Goal: Task Accomplishment & Management: Manage account settings

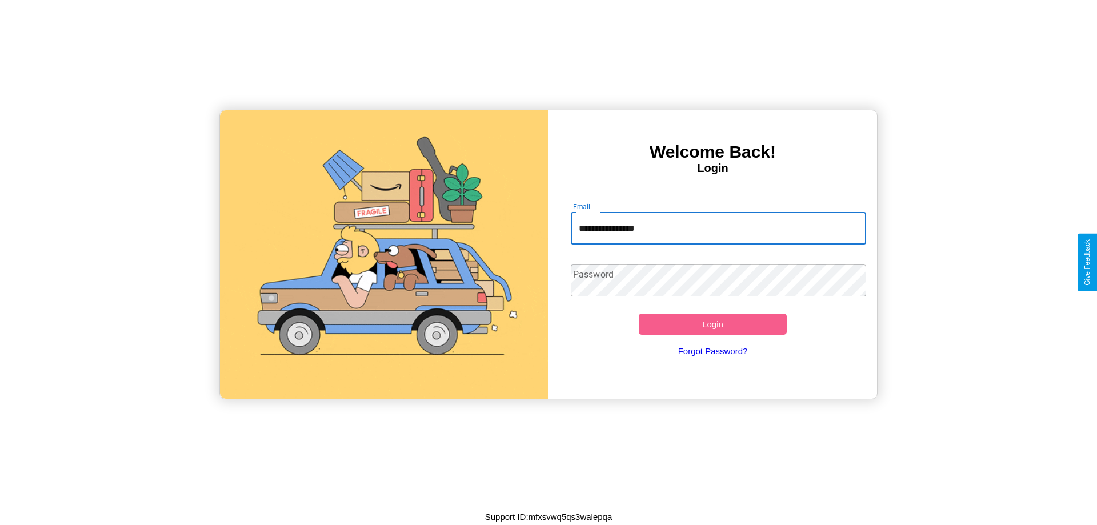
type input "**********"
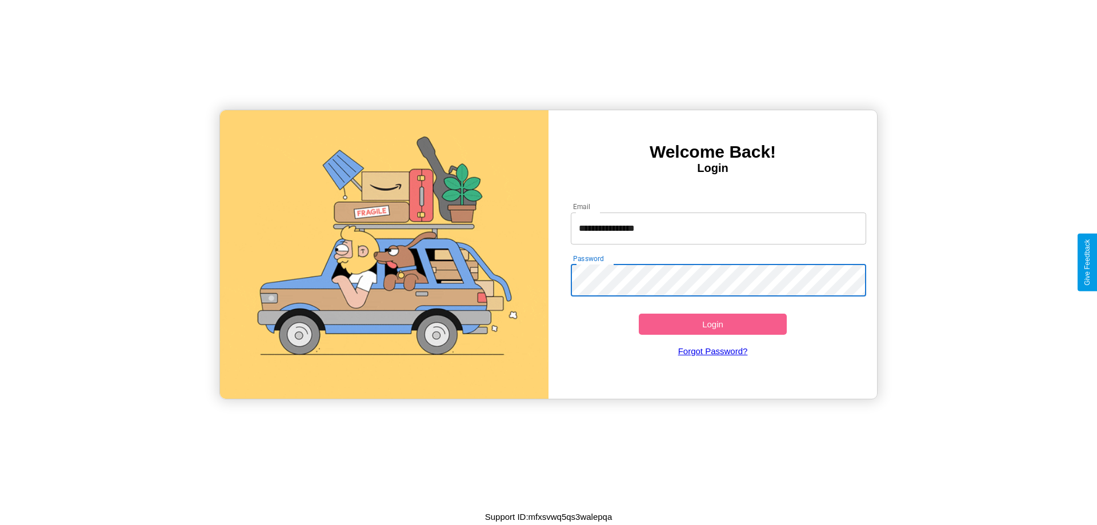
click at [712, 324] on button "Login" at bounding box center [713, 324] width 148 height 21
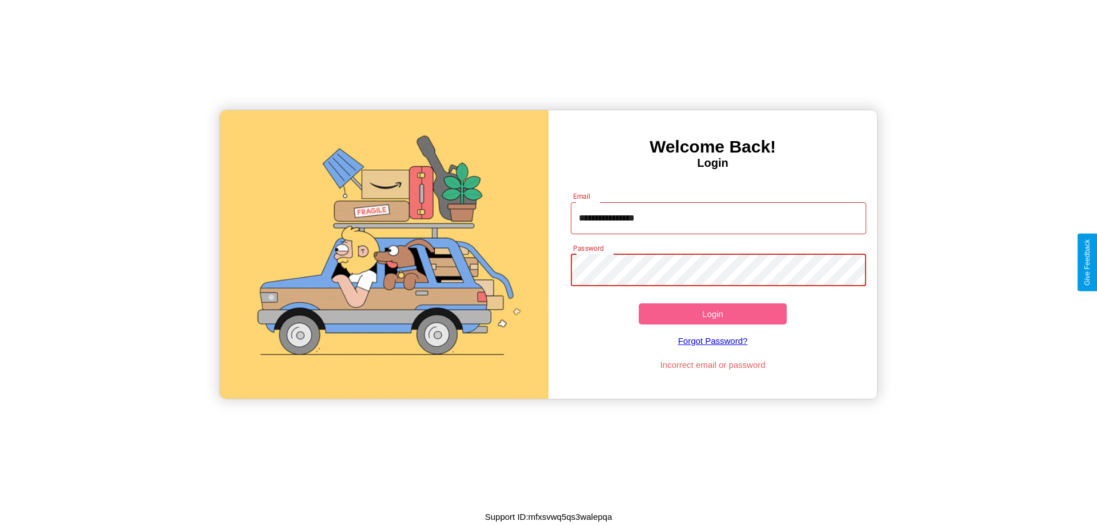
click at [712, 314] on button "Login" at bounding box center [713, 313] width 148 height 21
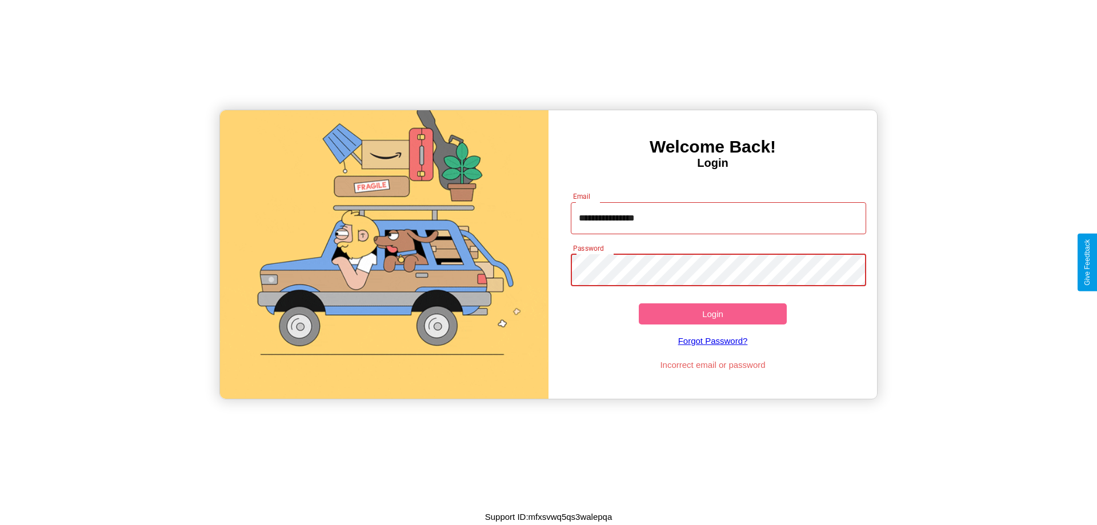
click at [712, 314] on button "Login" at bounding box center [713, 313] width 148 height 21
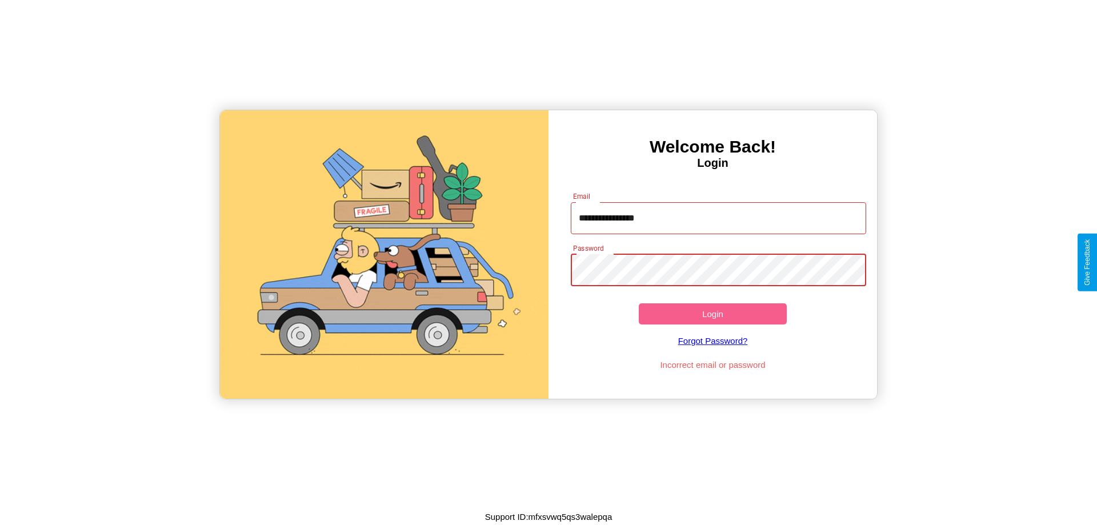
click at [712, 314] on button "Login" at bounding box center [713, 313] width 148 height 21
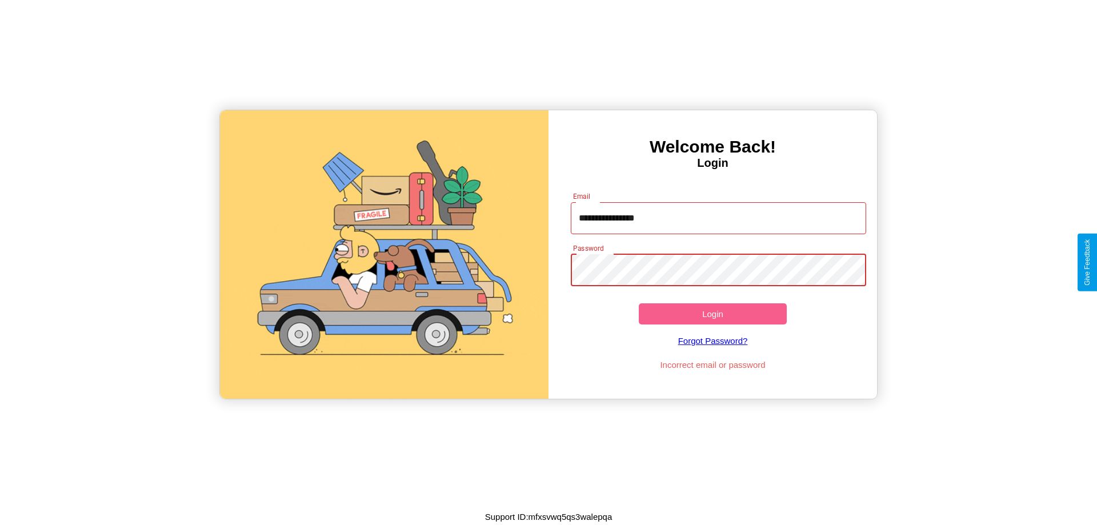
click at [712, 314] on button "Login" at bounding box center [713, 313] width 148 height 21
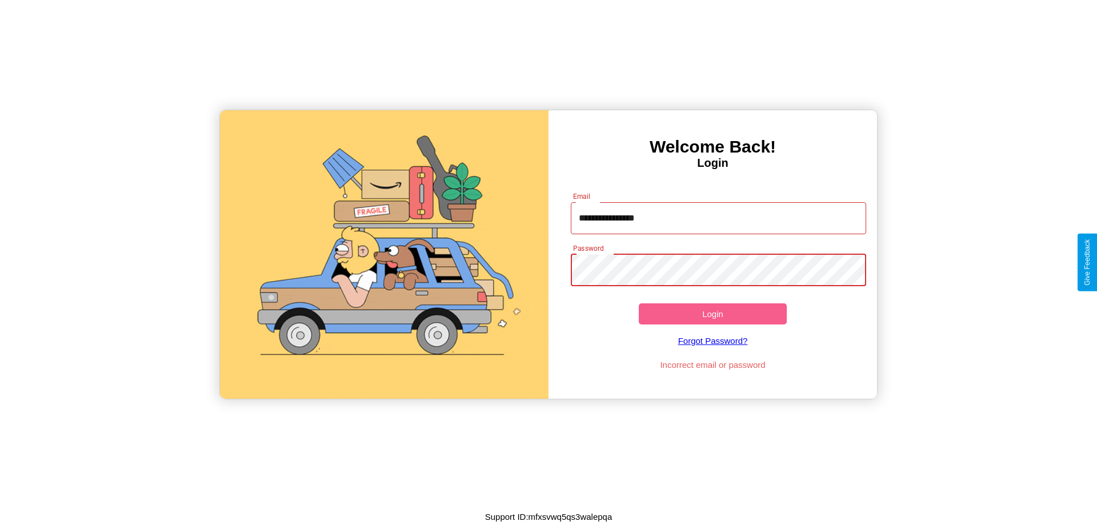
click at [712, 314] on button "Login" at bounding box center [713, 313] width 148 height 21
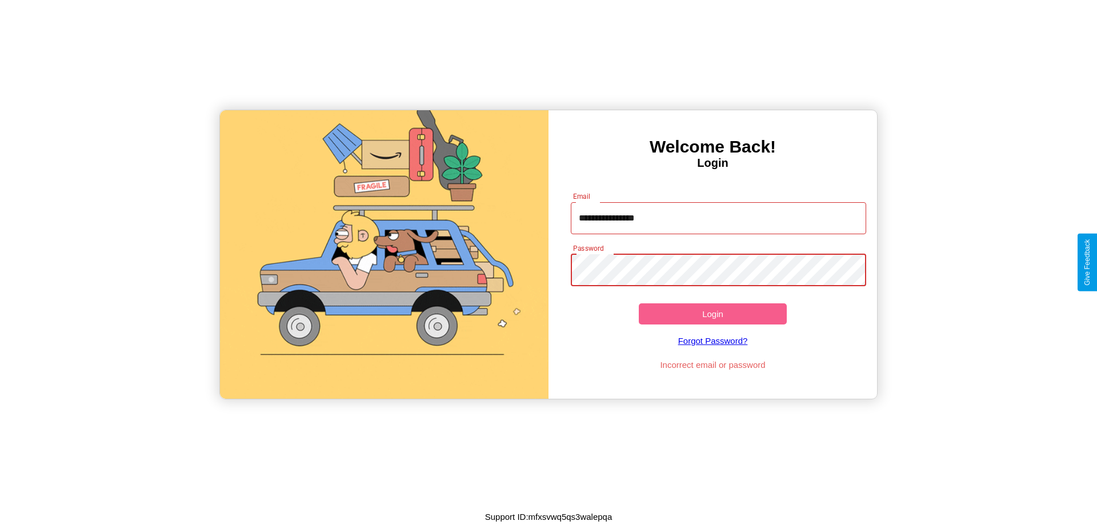
click at [712, 314] on button "Login" at bounding box center [713, 313] width 148 height 21
